Goal: Navigation & Orientation: Find specific page/section

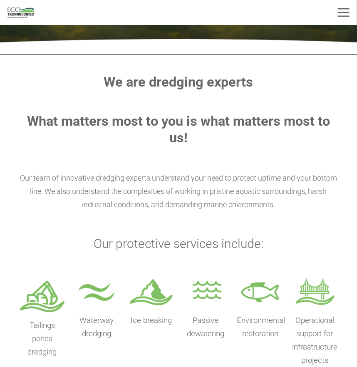
scroll to position [125, 0]
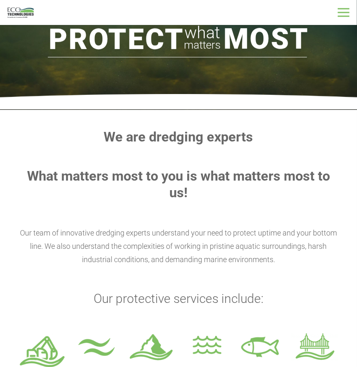
click at [343, 10] on div "Menu" at bounding box center [344, 12] width 12 height 21
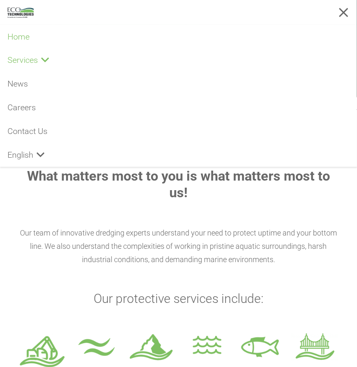
click at [22, 61] on span "Services" at bounding box center [22, 60] width 30 height 10
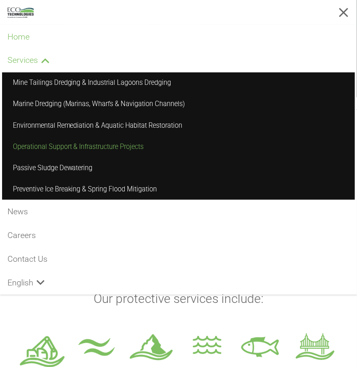
click at [74, 150] on span "Operational Support & Infrastructure Projects" at bounding box center [78, 147] width 131 height 8
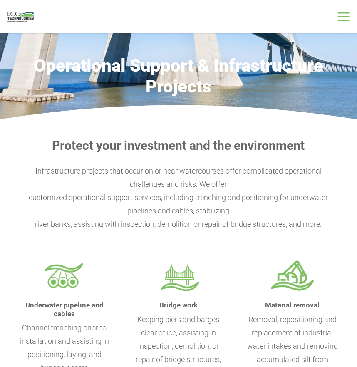
click at [345, 22] on div "Menu" at bounding box center [344, 16] width 12 height 21
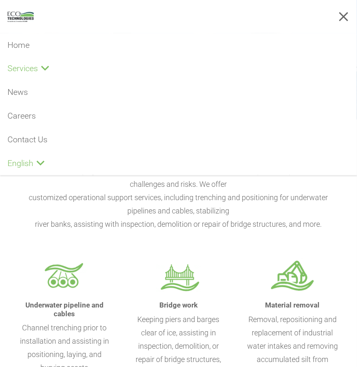
click at [22, 162] on span "English" at bounding box center [20, 164] width 26 height 10
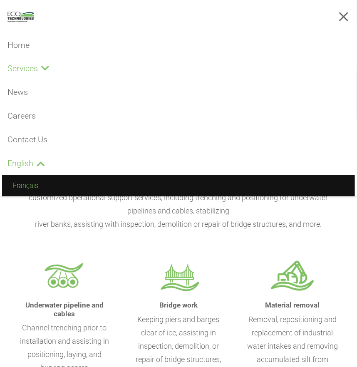
click at [43, 189] on link "Français" at bounding box center [178, 185] width 353 height 21
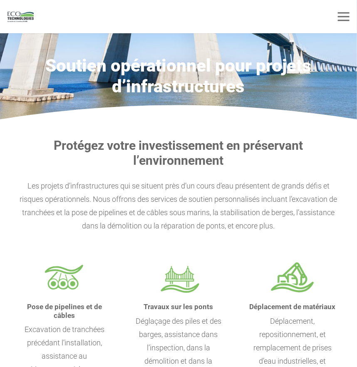
click at [20, 16] on img "logo_EcoTech_ASDR_RGB" at bounding box center [20, 17] width 26 height 10
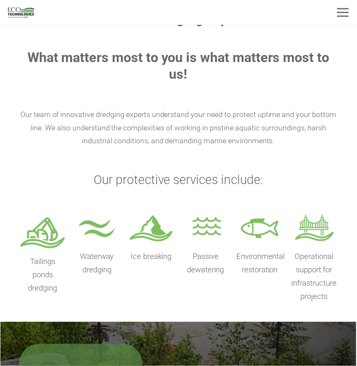
scroll to position [250, 0]
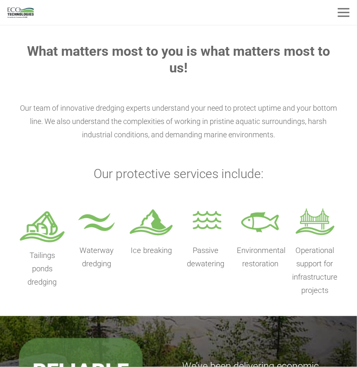
drag, startPoint x: 299, startPoint y: 218, endPoint x: 315, endPoint y: 221, distance: 16.1
click at [300, 219] on img at bounding box center [315, 224] width 47 height 34
drag, startPoint x: 315, startPoint y: 221, endPoint x: 279, endPoint y: 218, distance: 36.0
click at [315, 221] on img at bounding box center [315, 224] width 47 height 34
click at [188, 183] on div "We are dredging experts What matters most to you is what matters most to us! Ou…" at bounding box center [179, 151] width 320 height 294
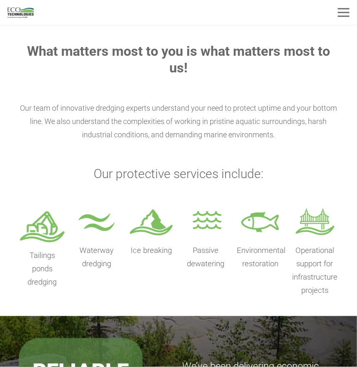
click at [173, 167] on h3 "Our protective services include:" at bounding box center [179, 174] width 320 height 15
